Goal: Complete application form: Complete application form

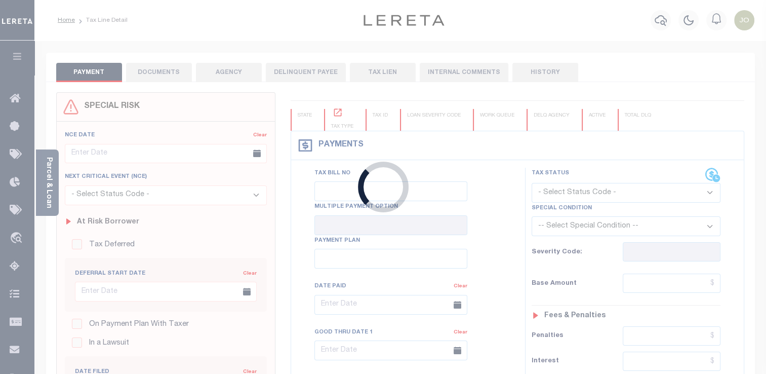
checkbox input "false"
type input "1"
type input "[DATE]"
select select "OP2"
type input "$3,034.55"
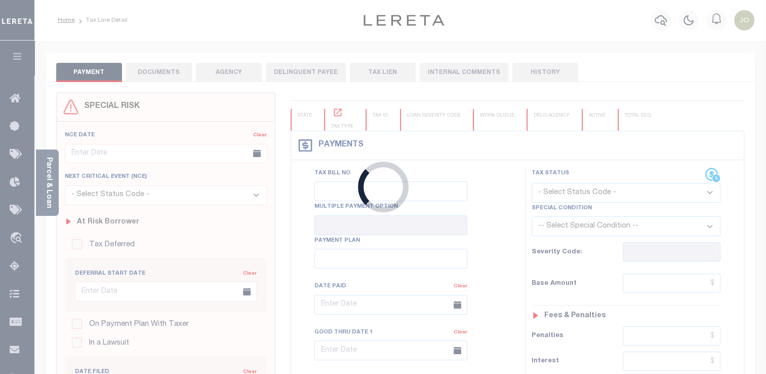
type input "$4,094.59"
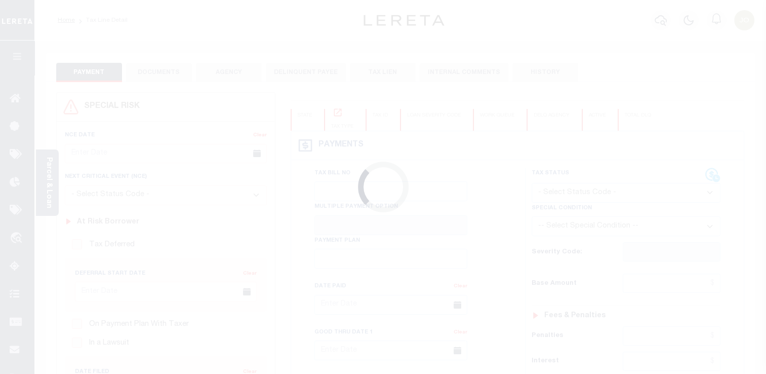
checkbox input "false"
type input "1"
type input "[DATE]"
select select "OP2"
type input "$3,034.55"
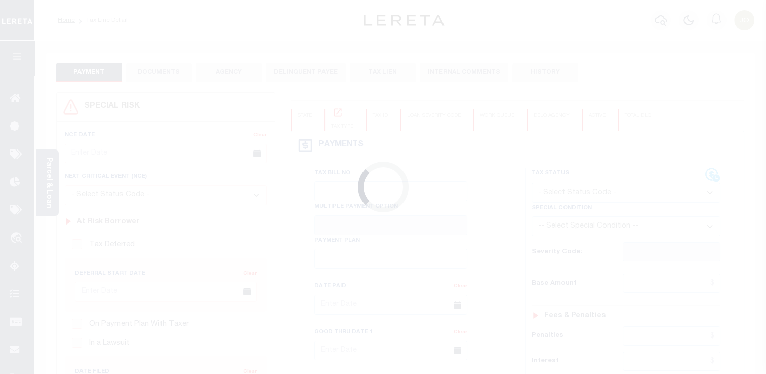
type input "$4,094.59"
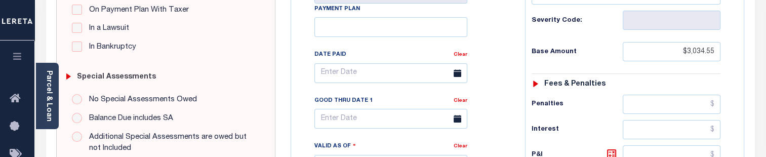
scroll to position [304, 0]
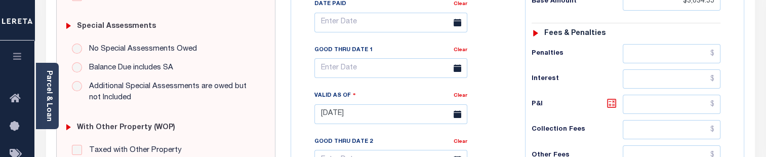
click at [609, 101] on icon at bounding box center [612, 103] width 12 height 12
type input "$1,060.04"
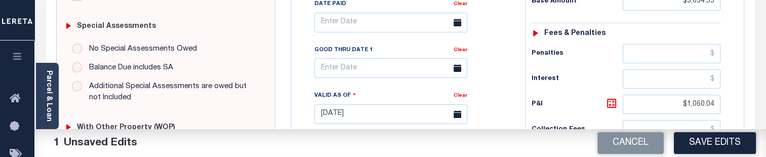
scroll to position [456, 0]
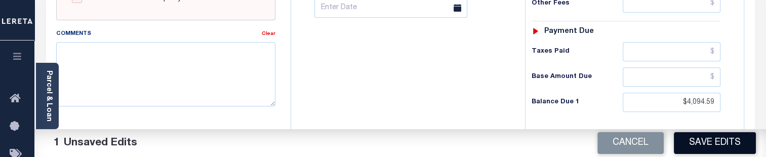
click at [697, 137] on button "Save Edits" at bounding box center [715, 143] width 82 height 22
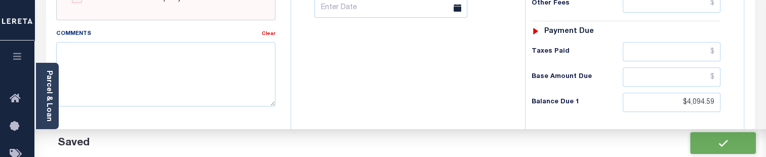
checkbox input "false"
type input "$3,034.55"
type input "$1,060.04"
type input "$4,094.59"
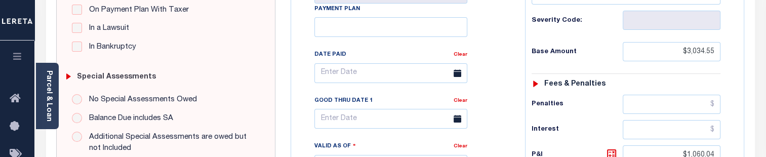
scroll to position [203, 0]
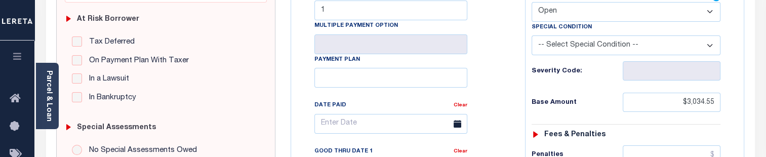
click at [600, 17] on select "- Select Status Code - Open Due/Unpaid Paid Incomplete No Tax Due Internal Refu…" at bounding box center [626, 12] width 189 height 20
select select "DUE"
click at [532, 2] on select "- Select Status Code - Open Due/Unpaid Paid Incomplete No Tax Due Internal Refu…" at bounding box center [626, 12] width 189 height 20
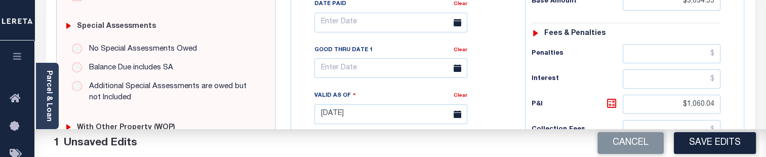
scroll to position [253, 0]
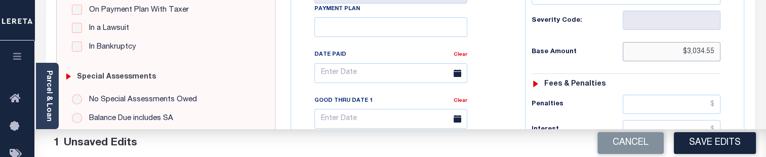
click at [704, 50] on input "$3,034.55" at bounding box center [672, 51] width 98 height 19
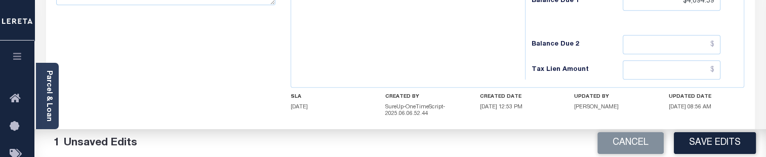
scroll to position [506, 0]
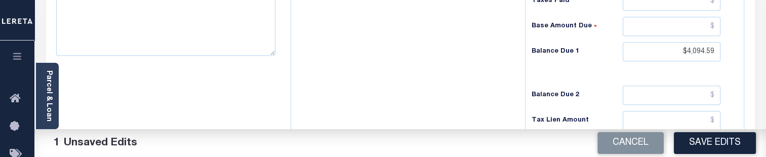
type input "$3,035.55"
click at [703, 49] on input "$4,094.59" at bounding box center [672, 51] width 98 height 19
type input "$4,095.59"
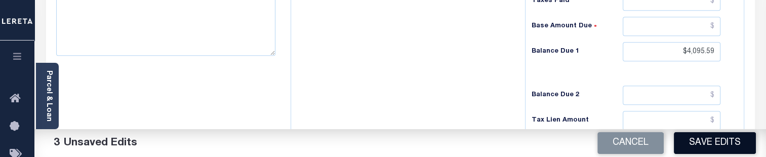
click at [721, 147] on button "Save Edits" at bounding box center [715, 143] width 82 height 22
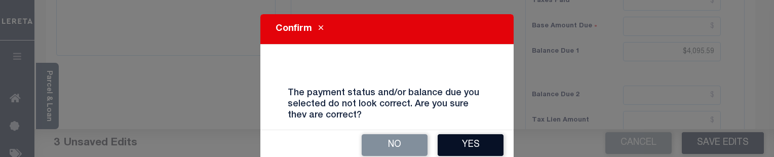
click at [485, 143] on button "Yes" at bounding box center [471, 145] width 66 height 22
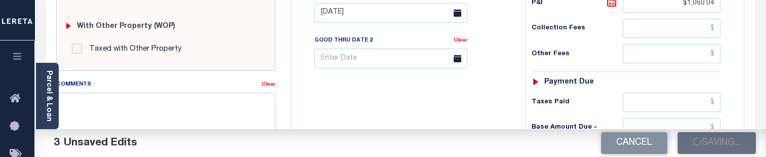
scroll to position [355, 0]
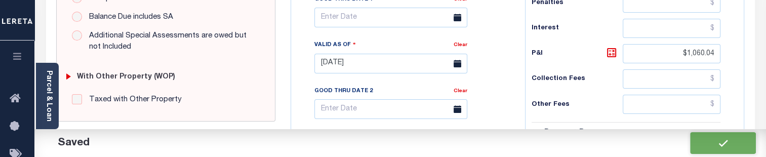
checkbox input "false"
type input "$3,035.55"
type input "$1,060.04"
type input "$4,095.59"
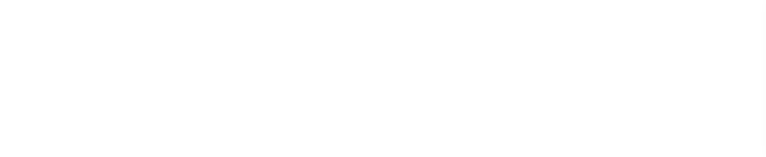
checkbox input "false"
type input "1"
type input "[DATE]"
select select "DUE"
type input "$3,035.55"
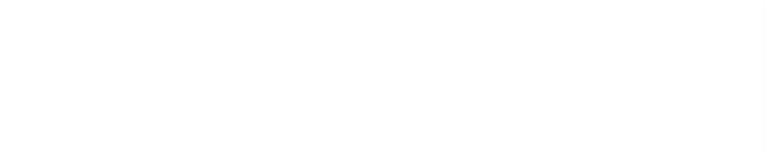
type input "$1,060.04"
type input "$4,095.59"
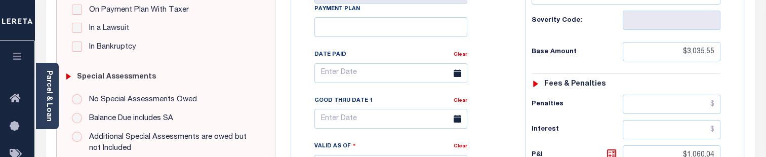
scroll to position [152, 0]
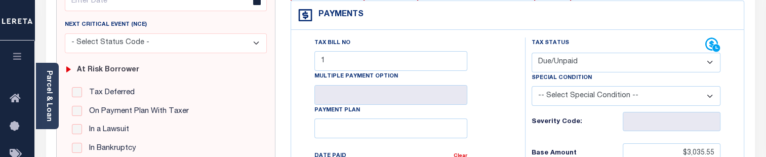
click at [591, 64] on select "- Select Status Code - Open Due/Unpaid Paid Incomplete No Tax Due Internal Refu…" at bounding box center [626, 63] width 189 height 20
select select "OP2"
click at [532, 53] on select "- Select Status Code - Open Due/Unpaid Paid Incomplete No Tax Due Internal Refu…" at bounding box center [626, 63] width 189 height 20
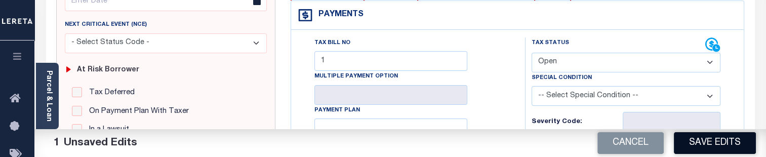
click at [683, 143] on button "Save Edits" at bounding box center [715, 143] width 82 height 22
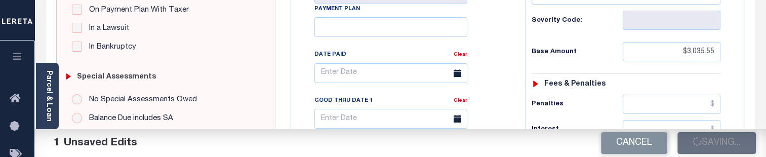
scroll to position [304, 0]
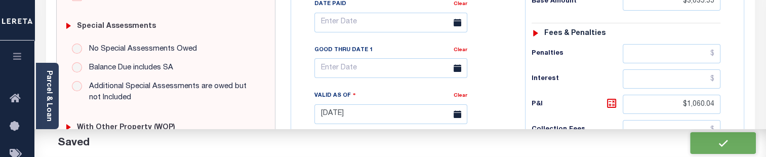
checkbox input "false"
type input "$3,035.55"
type input "$1,060.04"
type input "$4,095.59"
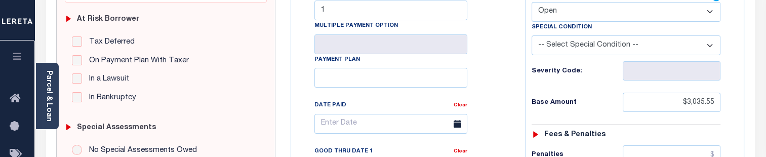
scroll to position [152, 0]
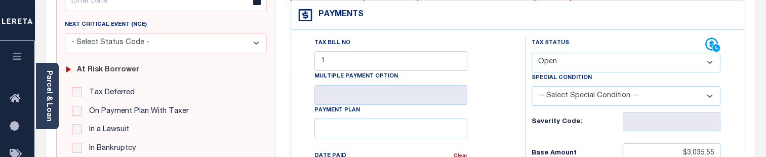
click at [564, 60] on select "- Select Status Code - Open Due/Unpaid Paid Incomplete No Tax Due Internal Refu…" at bounding box center [626, 63] width 189 height 20
select select "DUE"
click at [532, 53] on select "- Select Status Code - Open Due/Unpaid Paid Incomplete No Tax Due Internal Refu…" at bounding box center [626, 63] width 189 height 20
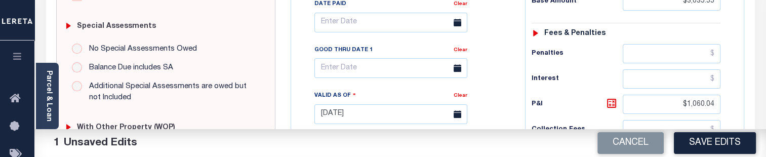
scroll to position [355, 0]
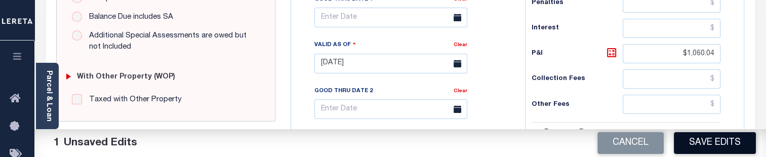
click at [688, 144] on button "Save Edits" at bounding box center [715, 143] width 82 height 22
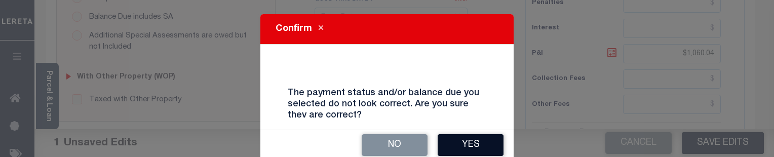
click at [449, 142] on button "Yes" at bounding box center [471, 145] width 66 height 22
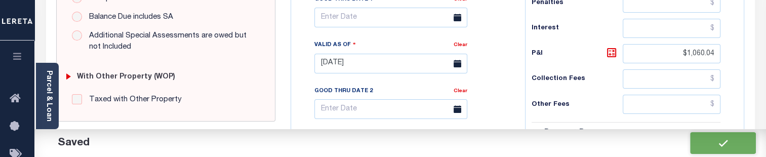
checkbox input "false"
type input "$3,035.55"
type input "$1,060.04"
type input "$4,095.59"
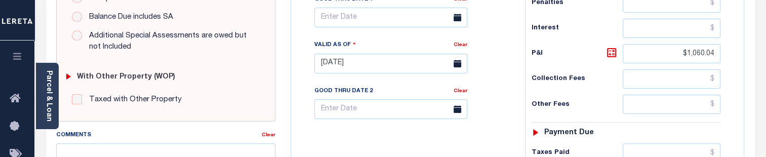
scroll to position [253, 0]
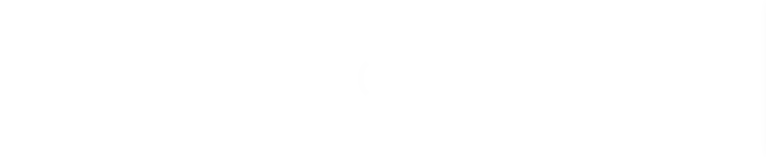
checkbox input "false"
type input "1"
type input "[DATE]"
select select "DUE"
type input "$3,035.55"
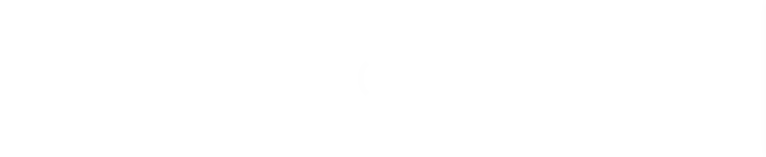
type input "$1,060.04"
type input "$4,095.59"
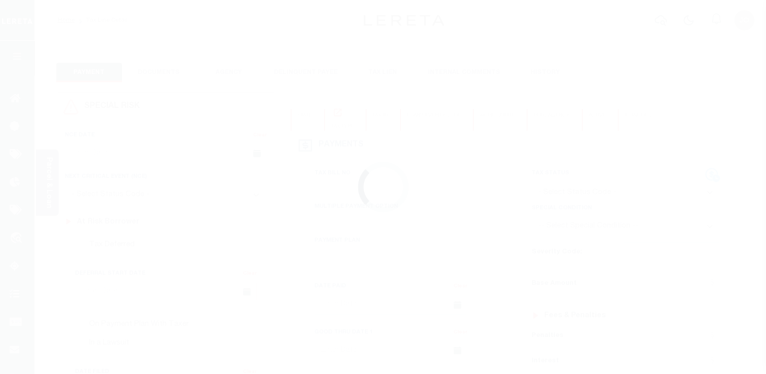
checkbox input "false"
type input "1"
type input "[DATE]"
select select "DUE"
type input "$3,035.55"
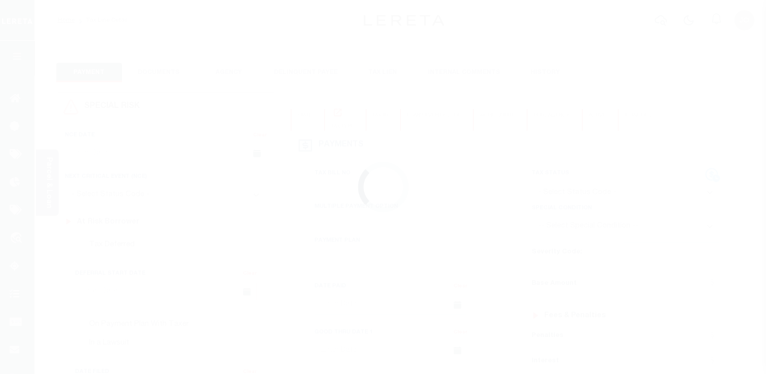
type input "$4,094.59"
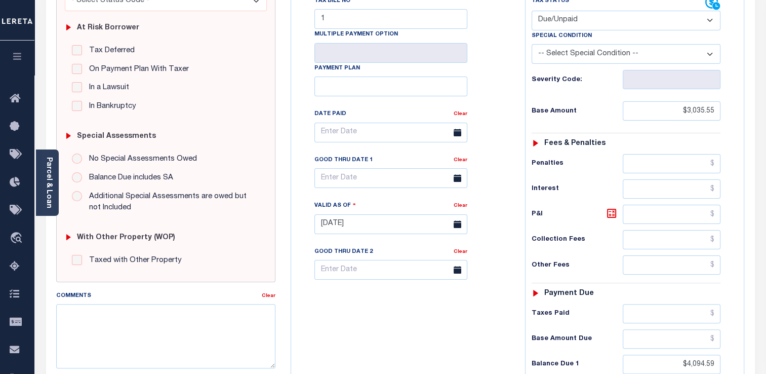
scroll to position [143, 0]
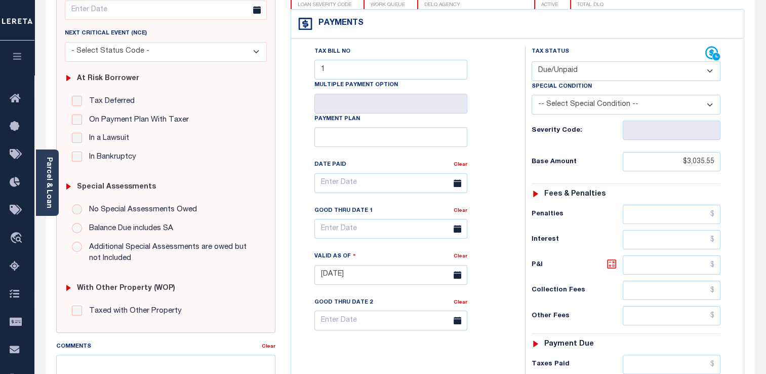
click at [618, 263] on icon at bounding box center [612, 264] width 12 height 12
type input "$1,059.04"
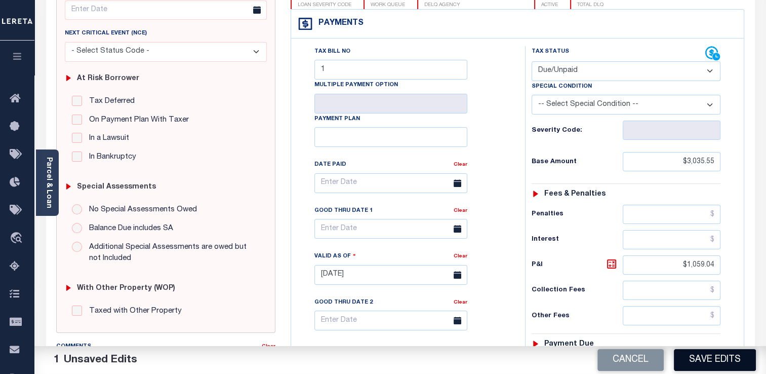
click at [720, 352] on button "Save Edits" at bounding box center [715, 360] width 82 height 22
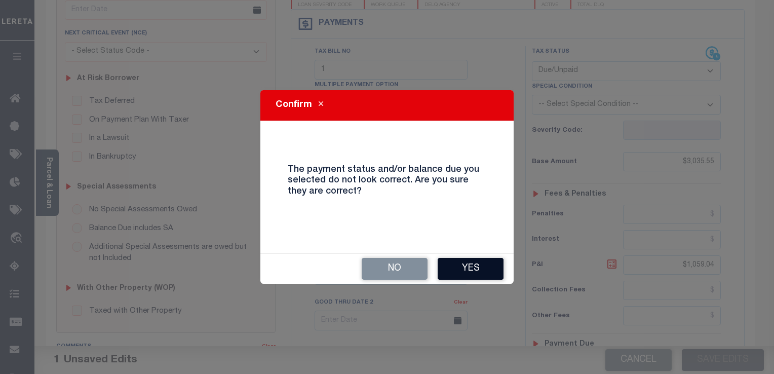
click at [449, 264] on button "Yes" at bounding box center [471, 269] width 66 height 22
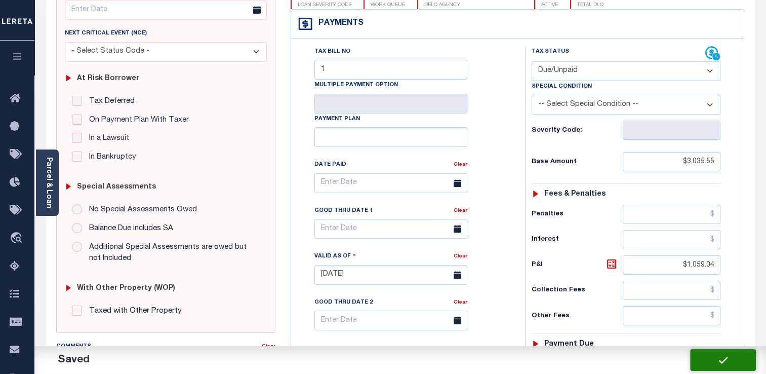
checkbox input "false"
type input "$3,035.55"
type input "$1,059.04"
type input "$4,094.59"
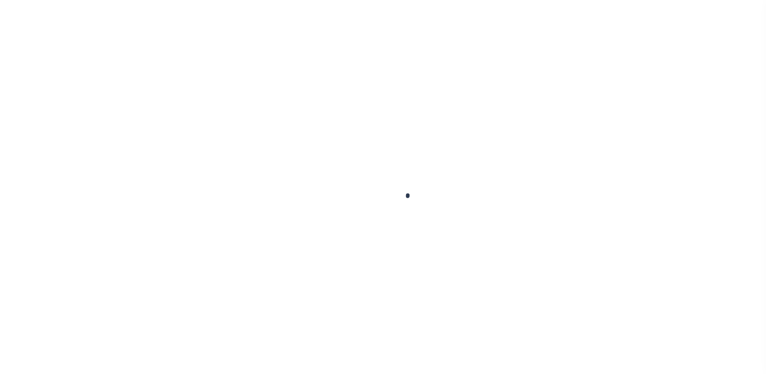
scroll to position [143, 0]
checkbox input "false"
type input "1"
type input "[DATE]"
select select "DUE"
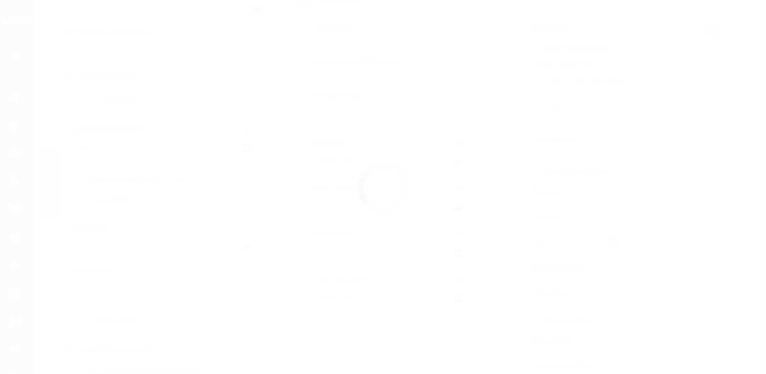
type input "$3,035.55"
type input "$1,059.04"
type input "$4,094.59"
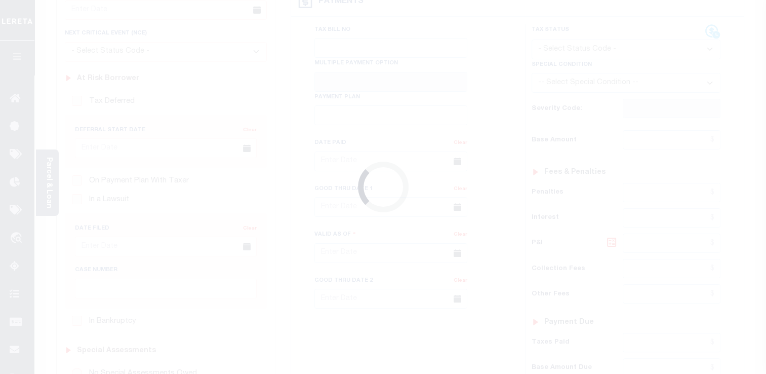
checkbox input "false"
type input "1"
type input "[DATE]"
select select "DUE"
type input "$3,035.55"
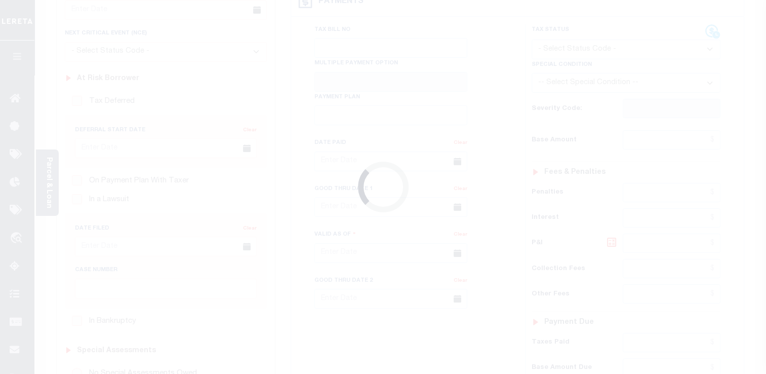
type input "$1,059.04"
type input "$4,094.59"
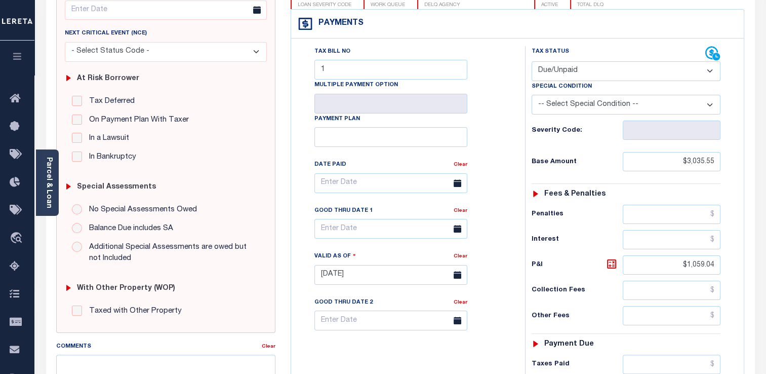
click at [642, 73] on select "- Select Status Code - Open Due/Unpaid Paid Incomplete No Tax Due Internal Refu…" at bounding box center [626, 71] width 189 height 20
click at [532, 61] on select "- Select Status Code - Open Due/Unpaid Paid Incomplete No Tax Due Internal Refu…" at bounding box center [626, 71] width 189 height 20
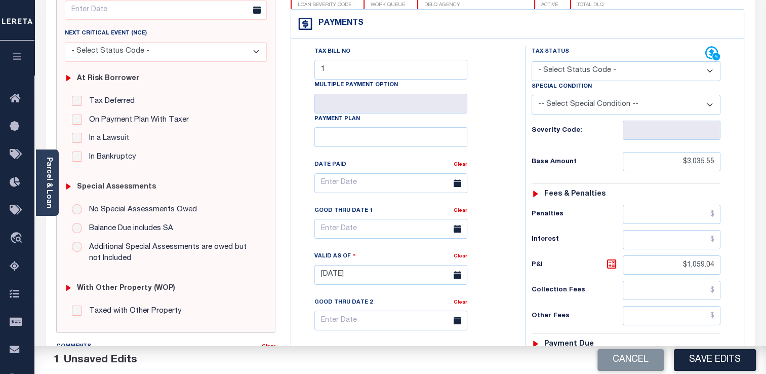
click at [629, 79] on select "- Select Status Code - Open Due/Unpaid Paid Incomplete No Tax Due Internal Refu…" at bounding box center [626, 71] width 189 height 20
select select "OP2"
click at [532, 61] on select "- Select Status Code - Open Due/Unpaid Paid Incomplete No Tax Due Internal Refu…" at bounding box center [626, 71] width 189 height 20
click at [698, 164] on input "$3,035.55" at bounding box center [672, 161] width 98 height 19
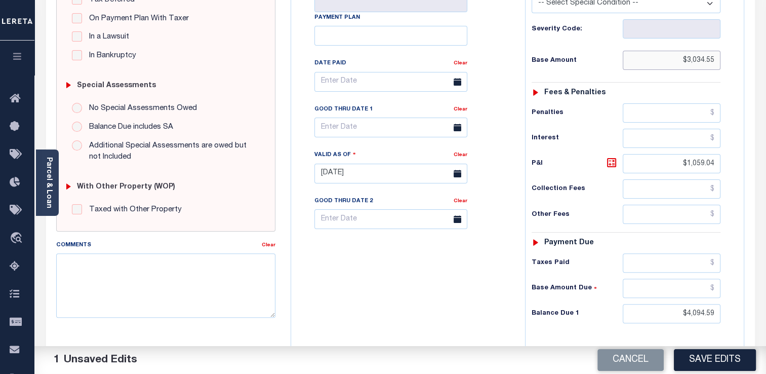
type input "$3,034.55"
click at [704, 316] on input "$4,094.59" at bounding box center [672, 313] width 98 height 19
type input "$4,096.59"
click at [725, 350] on button "Save Edits" at bounding box center [715, 360] width 82 height 22
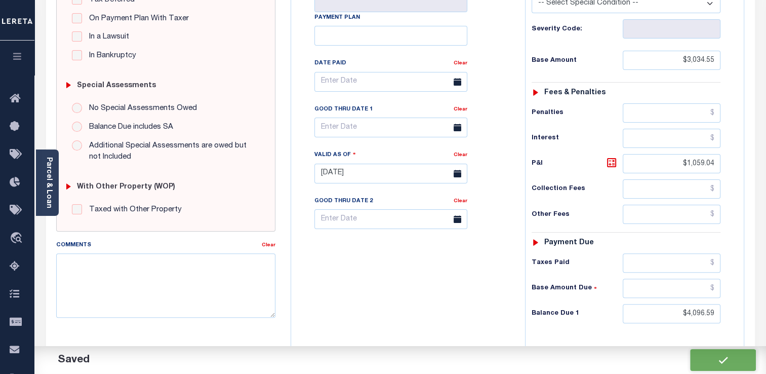
checkbox input "false"
type input "$3,034.55"
type input "$1,059.04"
type input "$4,096.59"
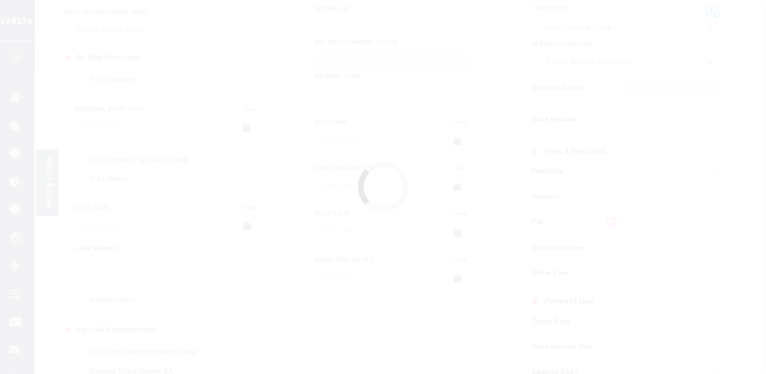
checkbox input "false"
type input "1"
type input "[DATE]"
select select "OP2"
type input "$3,034.55"
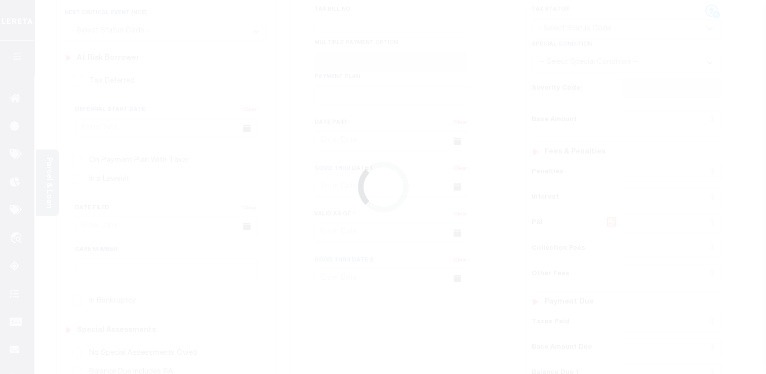
type input "$1,059.04"
type input "$4,096.59"
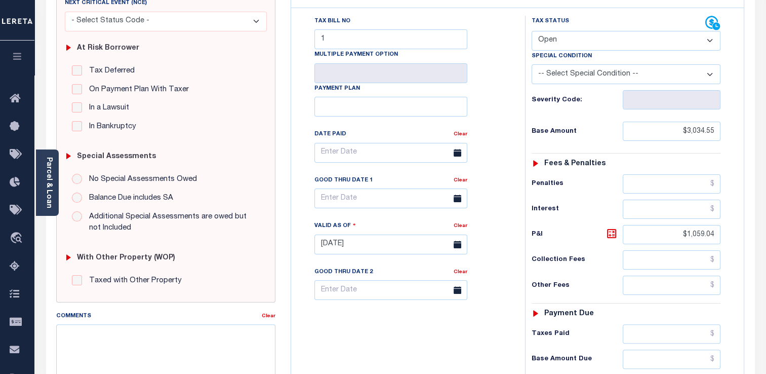
scroll to position [123, 0]
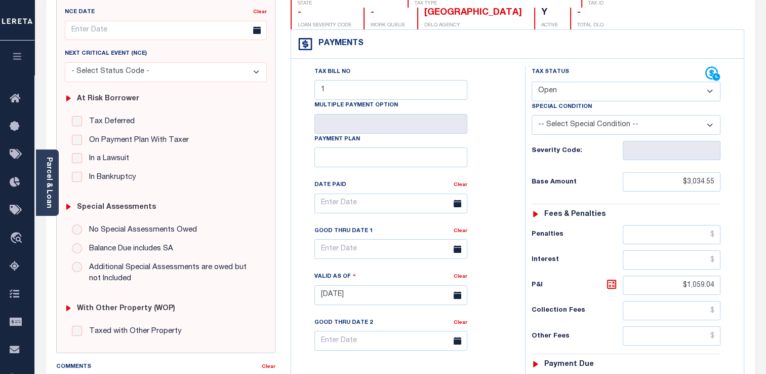
click at [603, 85] on select "- Select Status Code - Open Due/Unpaid Paid Incomplete No Tax Due Internal Refu…" at bounding box center [626, 92] width 189 height 20
select select "DUE"
click at [532, 82] on select "- Select Status Code - Open Due/Unpaid Paid Incomplete No Tax Due Internal Refu…" at bounding box center [626, 92] width 189 height 20
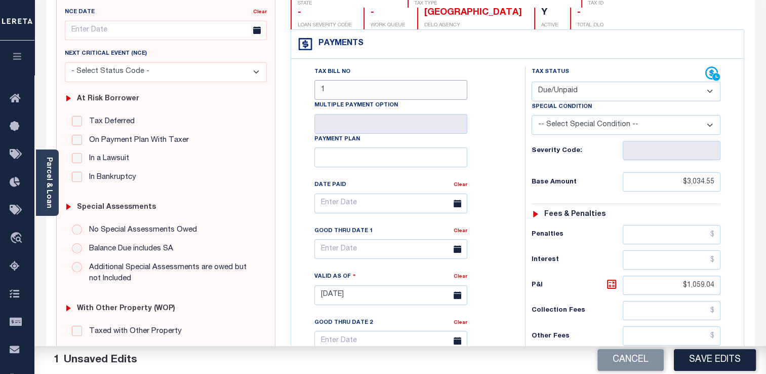
click at [366, 84] on input "1" at bounding box center [391, 90] width 153 height 20
type input "1"
type input "2"
click at [705, 181] on input "$3,034.55" at bounding box center [672, 181] width 98 height 19
type input "$3,035.55"
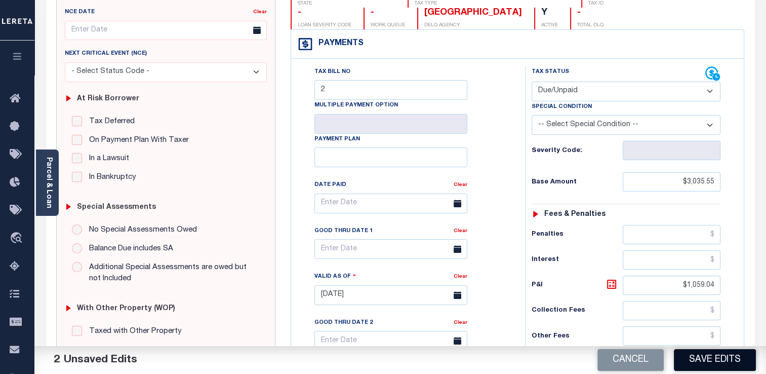
click at [715, 357] on button "Save Edits" at bounding box center [715, 360] width 82 height 22
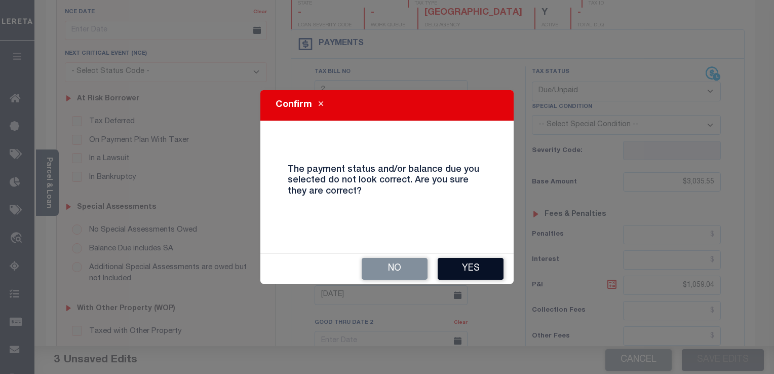
click at [466, 276] on button "Yes" at bounding box center [471, 269] width 66 height 22
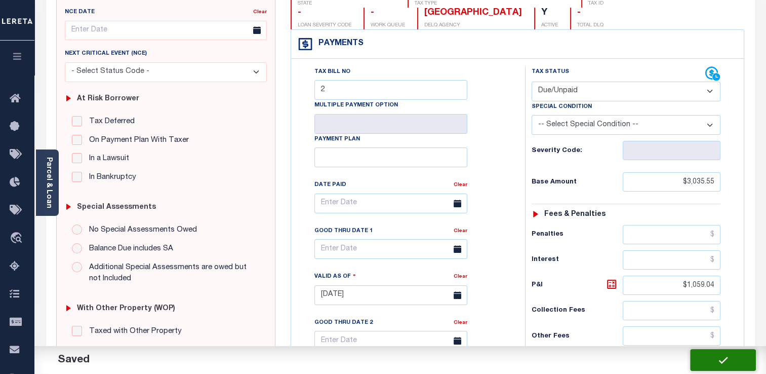
checkbox input "false"
type input "$3,035.55"
type input "$1,059.04"
type input "$4,096.59"
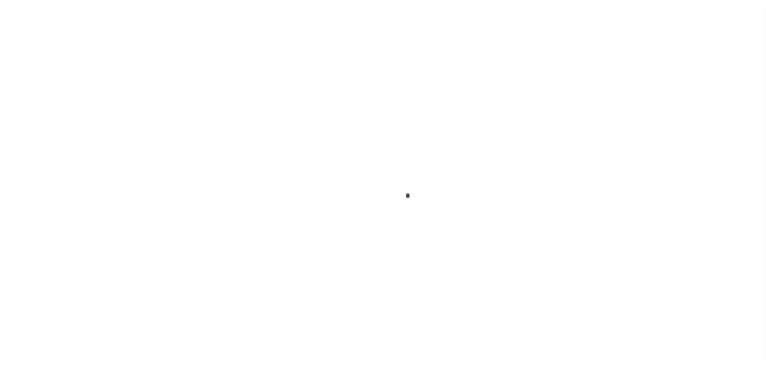
scroll to position [123, 0]
checkbox input "false"
type input "2"
type input "[DATE]"
select select "DUE"
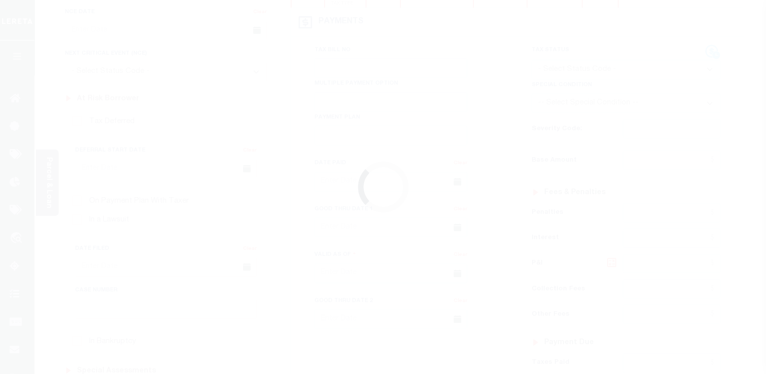
type input "$3,035.55"
type input "$1,059.04"
type input "$4,096.59"
